Goal: Task Accomplishment & Management: Manage account settings

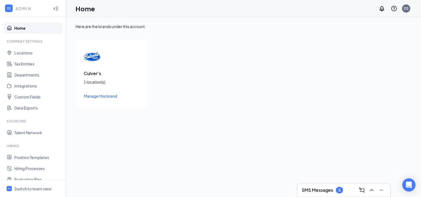
click at [311, 191] on h3 "SMS Messages" at bounding box center [317, 191] width 31 height 6
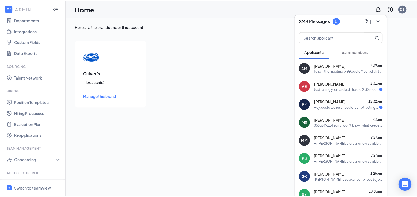
scroll to position [79, 0]
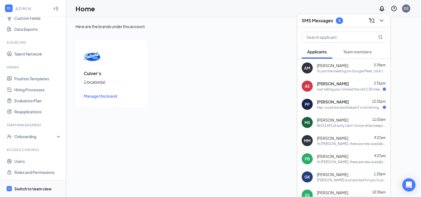
click at [30, 189] on div "Switch to team view" at bounding box center [32, 189] width 37 height 6
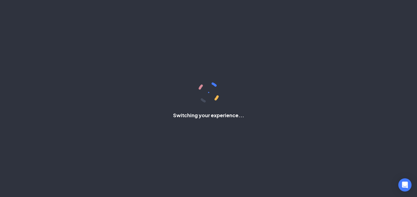
scroll to position [29, 0]
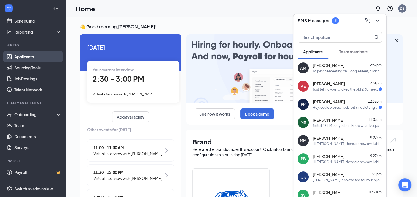
click at [23, 58] on link "Applicants" at bounding box center [37, 56] width 47 height 11
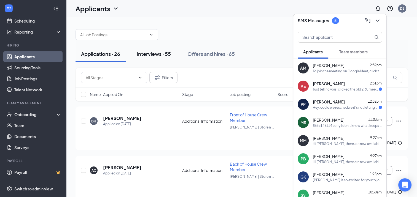
click at [147, 53] on div "Interviews · 55" at bounding box center [154, 53] width 34 height 7
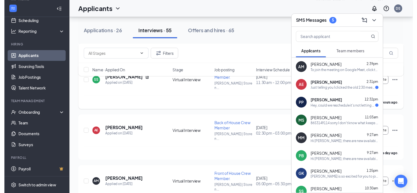
scroll to position [303, 0]
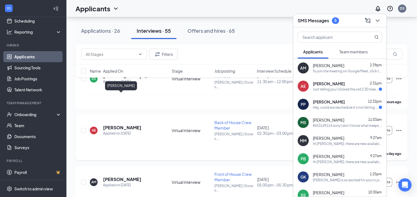
click at [122, 125] on h5 "[PERSON_NAME]" at bounding box center [122, 128] width 38 height 6
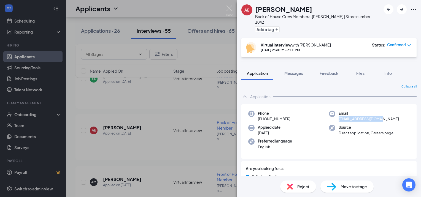
drag, startPoint x: 376, startPoint y: 113, endPoint x: 336, endPoint y: 113, distance: 40.0
click at [339, 116] on span "[EMAIL_ADDRESS][DOMAIN_NAME]" at bounding box center [369, 119] width 60 height 6
click at [227, 10] on img at bounding box center [229, 11] width 7 height 11
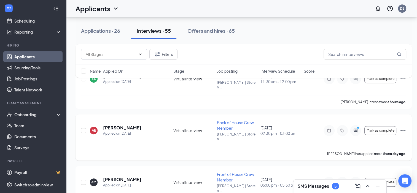
click at [402, 130] on icon "Ellipses" at bounding box center [403, 130] width 5 height 1
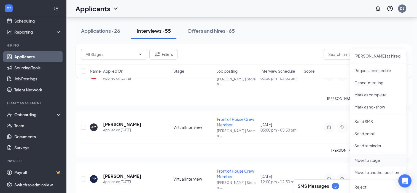
scroll to position [386, 0]
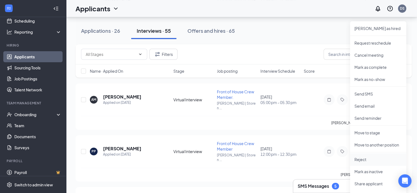
click at [364, 158] on p "Reject" at bounding box center [378, 160] width 47 height 6
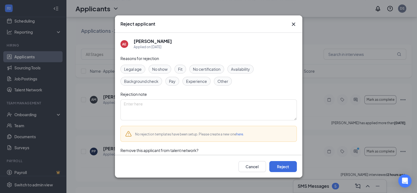
click at [216, 82] on div "Other" at bounding box center [223, 81] width 18 height 9
click at [285, 172] on button "Reject" at bounding box center [283, 166] width 28 height 11
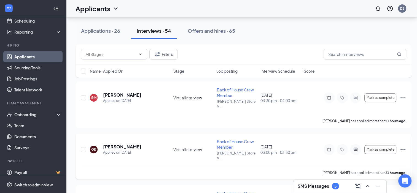
scroll to position [165, 0]
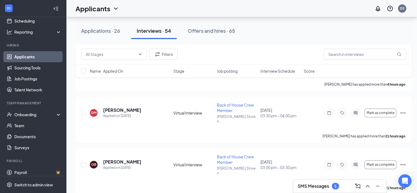
click at [316, 188] on h3 "SMS Messages" at bounding box center [313, 186] width 31 height 6
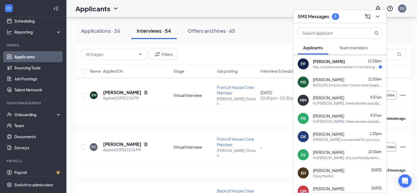
scroll to position [71, 0]
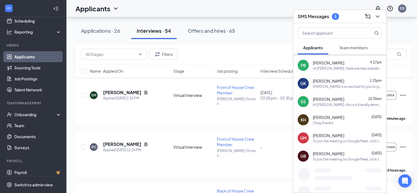
click at [349, 48] on span "Team members" at bounding box center [353, 47] width 28 height 5
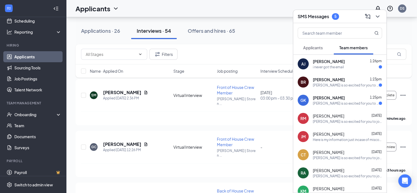
scroll to position [0, 0]
click at [31, 60] on link "Applicants" at bounding box center [37, 56] width 47 height 11
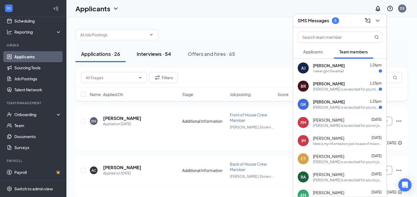
click at [160, 51] on div "Interviews · 54" at bounding box center [154, 53] width 34 height 7
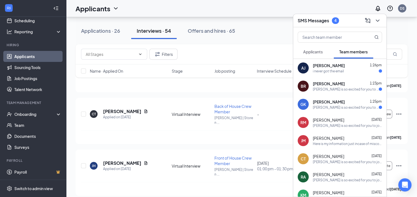
scroll to position [1048, 0]
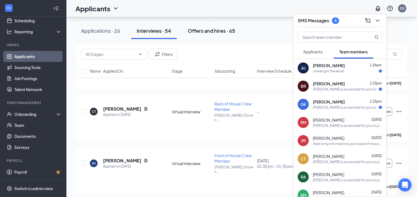
click at [208, 29] on div "Offers and hires · 65" at bounding box center [211, 30] width 47 height 7
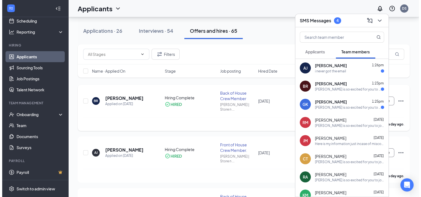
scroll to position [55, 0]
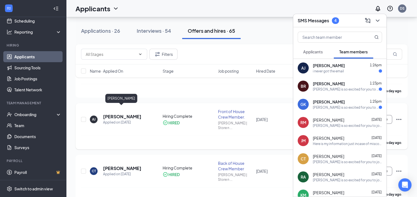
click at [122, 114] on h5 "[PERSON_NAME]" at bounding box center [122, 117] width 38 height 6
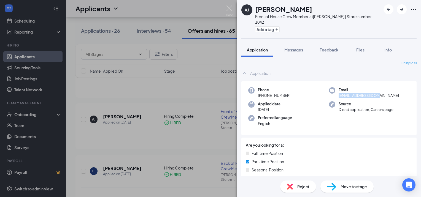
drag, startPoint x: 375, startPoint y: 91, endPoint x: 336, endPoint y: 89, distance: 38.9
click at [339, 93] on span "[EMAIL_ADDRESS][DOMAIN_NAME]" at bounding box center [369, 96] width 60 height 6
drag, startPoint x: 336, startPoint y: 89, endPoint x: 342, endPoint y: 89, distance: 5.2
copy span "[EMAIL_ADDRESS][DOMAIN_NAME]"
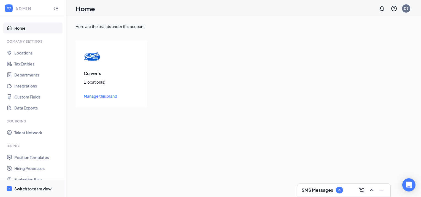
click at [39, 190] on div "Switch to team view" at bounding box center [32, 189] width 37 height 6
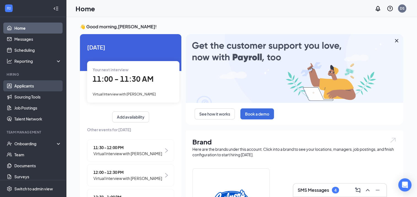
click at [23, 84] on link "Applicants" at bounding box center [37, 86] width 47 height 11
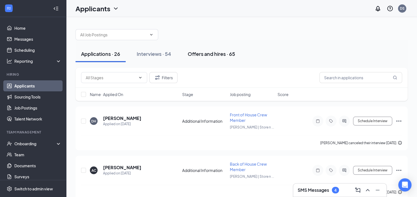
click at [201, 52] on div "Offers and hires · 65" at bounding box center [211, 53] width 47 height 7
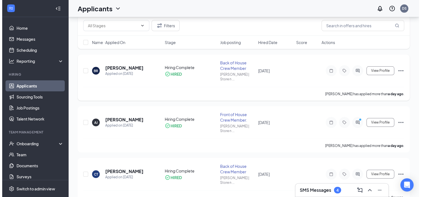
scroll to position [55, 0]
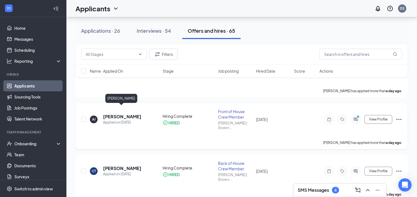
click at [121, 114] on h5 "[PERSON_NAME]" at bounding box center [122, 117] width 38 height 6
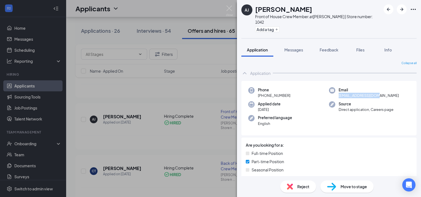
drag, startPoint x: 376, startPoint y: 91, endPoint x: 336, endPoint y: 88, distance: 39.3
click at [336, 88] on div "Email ajdumbr6@icloud.com" at bounding box center [369, 92] width 81 height 11
drag, startPoint x: 336, startPoint y: 88, endPoint x: 344, endPoint y: 92, distance: 8.6
copy span "[EMAIL_ADDRESS][DOMAIN_NAME]"
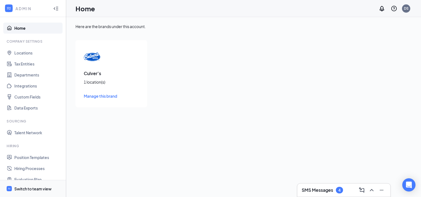
click at [31, 186] on div "Switch to team view" at bounding box center [32, 189] width 37 height 6
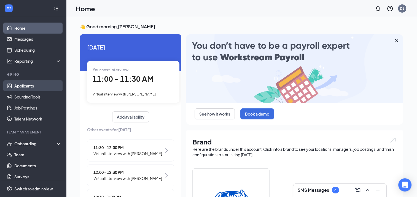
click at [28, 82] on link "Applicants" at bounding box center [37, 86] width 47 height 11
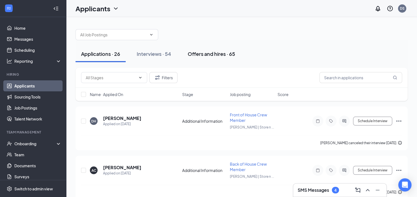
click at [220, 55] on div "Offers and hires · 65" at bounding box center [211, 53] width 47 height 7
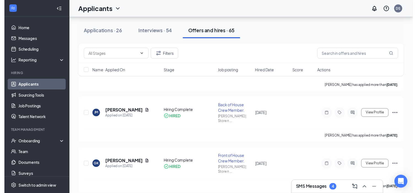
scroll to position [524, 0]
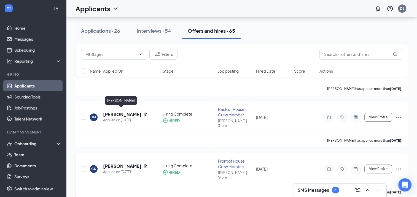
click at [117, 164] on h5 "[PERSON_NAME]" at bounding box center [122, 167] width 38 height 6
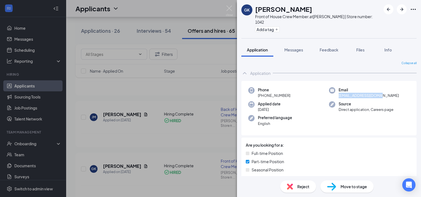
drag, startPoint x: 381, startPoint y: 90, endPoint x: 337, endPoint y: 90, distance: 43.8
click at [337, 90] on div "Email conjohn2010@gmail.com" at bounding box center [369, 92] width 81 height 11
copy span "conjohn2010@gmail.com"
click at [204, 61] on div "GK Gabe Katsaras Front of House Crew Member. at Culver's | Store number: 1042 A…" at bounding box center [210, 98] width 421 height 197
click at [233, 7] on div "GK Gabe Katsaras Front of House Crew Member. at Culver's | Store number: 1042 A…" at bounding box center [210, 98] width 421 height 197
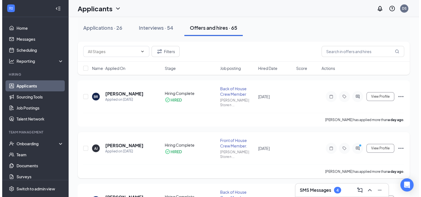
scroll to position [28, 0]
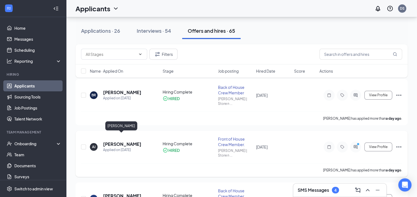
click at [126, 141] on h5 "[PERSON_NAME]" at bounding box center [122, 144] width 38 height 6
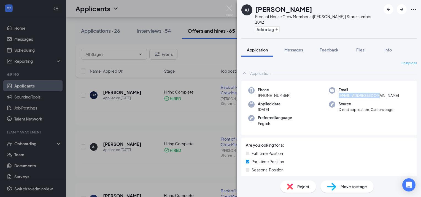
drag, startPoint x: 375, startPoint y: 92, endPoint x: 337, endPoint y: 92, distance: 37.2
click at [339, 93] on span "[EMAIL_ADDRESS][DOMAIN_NAME]" at bounding box center [369, 96] width 60 height 6
drag, startPoint x: 337, startPoint y: 92, endPoint x: 340, endPoint y: 90, distance: 3.7
copy span "[EMAIL_ADDRESS][DOMAIN_NAME]"
